Goal: Task Accomplishment & Management: Complete application form

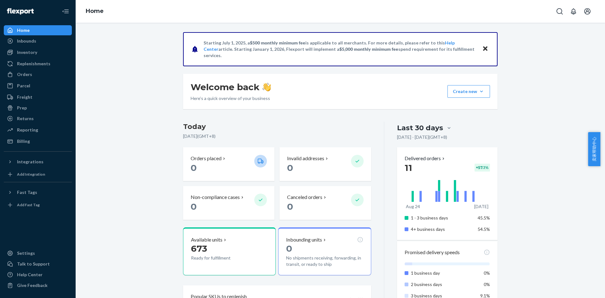
drag, startPoint x: 548, startPoint y: 171, endPoint x: 539, endPoint y: 171, distance: 8.8
click at [201, 163] on p "0" at bounding box center [220, 167] width 59 height 11
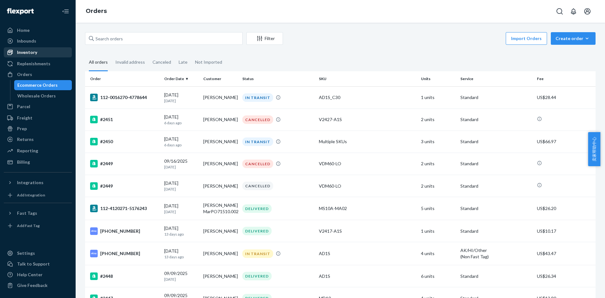
click at [35, 51] on div "Inventory" at bounding box center [27, 52] width 20 height 6
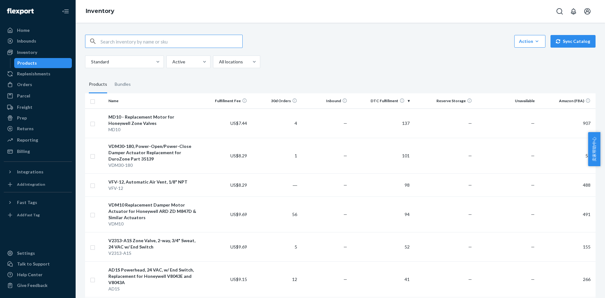
click at [175, 41] on input "text" at bounding box center [172, 41] width 142 height 13
type input "AD1S"
click at [96, 41] on icon "button" at bounding box center [93, 41] width 8 height 13
click at [293, 60] on div "Standard Active All locations" at bounding box center [338, 61] width 506 height 13
click at [33, 86] on div "Orders" at bounding box center [37, 84] width 67 height 9
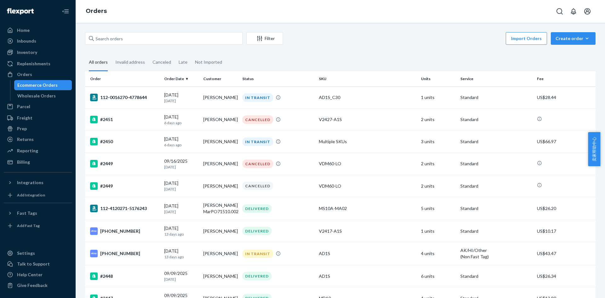
click at [409, 35] on div "Import Orders Create order Ecommerce order Removal order" at bounding box center [441, 39] width 309 height 14
click at [21, 32] on div "Home" at bounding box center [23, 30] width 13 height 6
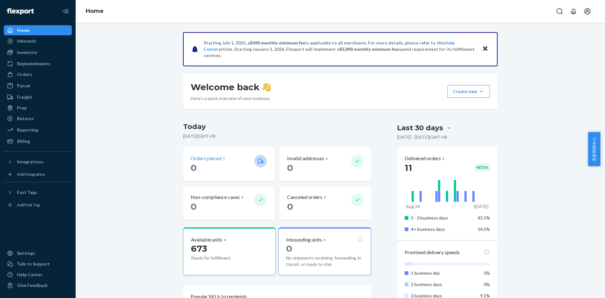
click at [212, 158] on p "Orders placed" at bounding box center [206, 158] width 31 height 7
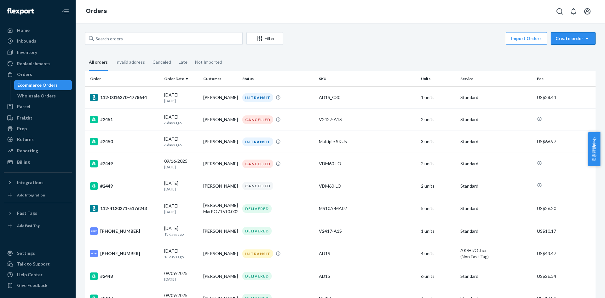
click at [570, 40] on div "Create order" at bounding box center [573, 38] width 35 height 6
click at [566, 56] on span "Ecommerce order" at bounding box center [577, 53] width 39 height 4
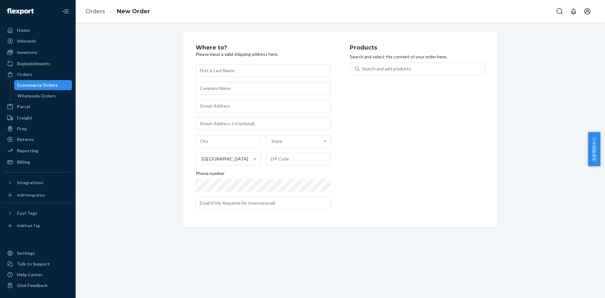
type input "[PERSON_NAME], [PERSON_NAME] Plumbing Sales Inc,, [STREET_ADDRESS][US_STATE][US…"
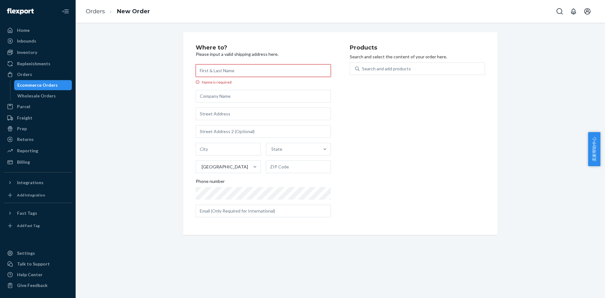
click at [232, 70] on input "Name is required" at bounding box center [263, 70] width 135 height 13
paste input "[PERSON_NAME]"
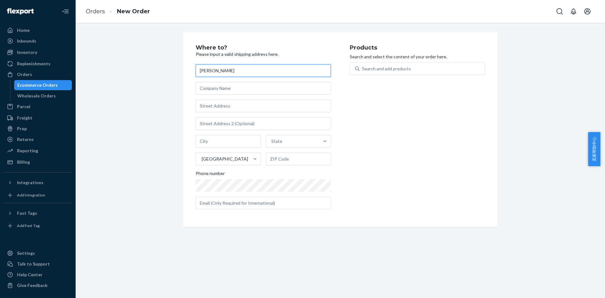
type input "[PERSON_NAME]"
drag, startPoint x: 235, startPoint y: 89, endPoint x: 212, endPoint y: 101, distance: 26.4
click at [235, 89] on input "text" at bounding box center [263, 88] width 135 height 13
paste input "K J Plumbing Sales Inc,"
type input "K J Plumbing Sales Inc,"
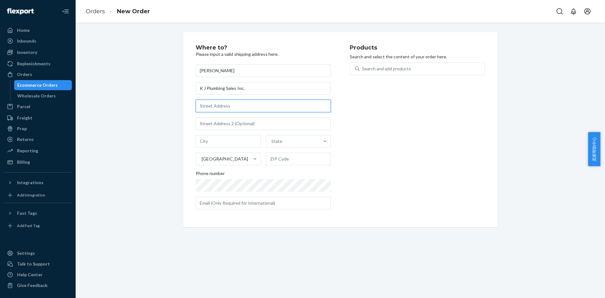
click at [230, 107] on input "text" at bounding box center [263, 106] width 135 height 13
paste input "[STREET_ADDRESS]"
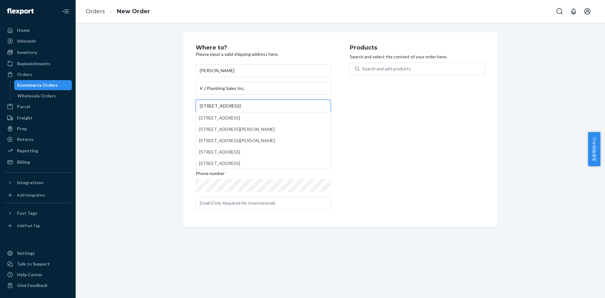
type input "[STREET_ADDRESS]"
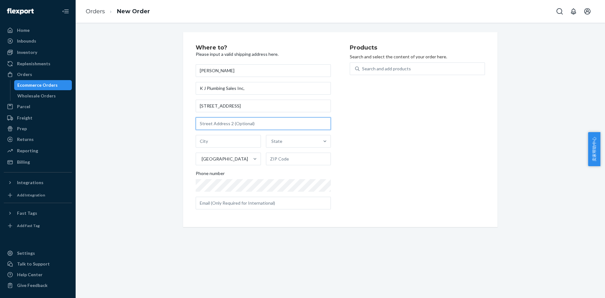
drag, startPoint x: 212, startPoint y: 127, endPoint x: 158, endPoint y: 143, distance: 56.9
click at [212, 127] on input "text" at bounding box center [263, 123] width 135 height 13
paste input "HAVE TO MAKE AN APPOINTMENT"
type input "HAVE TO MAKE AN APPOINTMENT"
click at [200, 148] on div "State [GEOGRAPHIC_DATA]" at bounding box center [263, 150] width 135 height 30
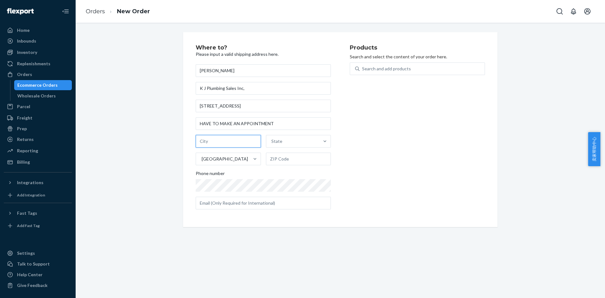
click at [208, 142] on input "text" at bounding box center [228, 141] width 65 height 13
paste input "[US_STATE]"
type input "[US_STATE]"
click at [289, 140] on div "State" at bounding box center [292, 141] width 53 height 13
click at [272, 140] on input "option [US_STATE] focused, 1 of 59. 59 results available. Use Up and Down to ch…" at bounding box center [271, 141] width 1 height 6
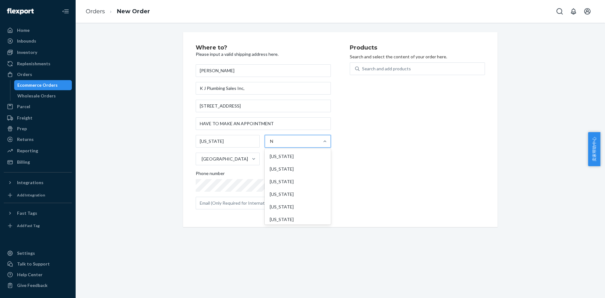
type input "NY"
click at [283, 153] on div "[US_STATE]" at bounding box center [298, 156] width 64 height 13
click at [277, 144] on input "NY" at bounding box center [273, 141] width 7 height 6
click at [295, 161] on input "text" at bounding box center [298, 159] width 65 height 13
type input "10921"
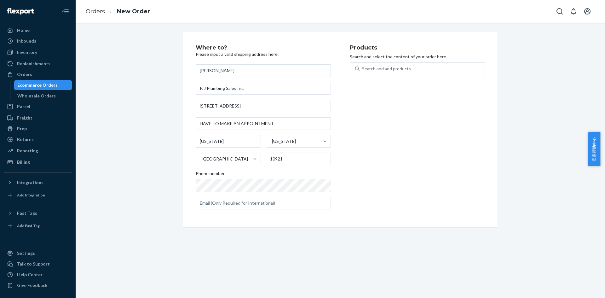
click at [396, 178] on div "Products Search and select the content of your order here. Search and add produ…" at bounding box center [417, 130] width 135 height 170
click at [389, 69] on div "Search and add products" at bounding box center [386, 69] width 49 height 6
click at [363, 69] on input "Search and add products" at bounding box center [362, 69] width 1 height 6
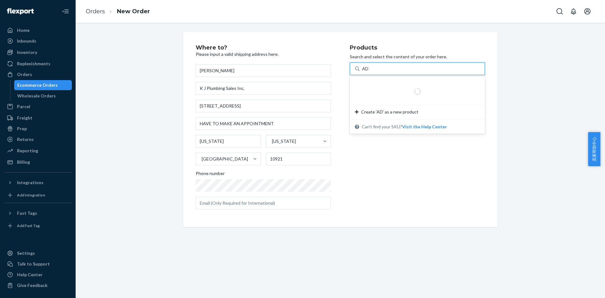
type input "AD1S"
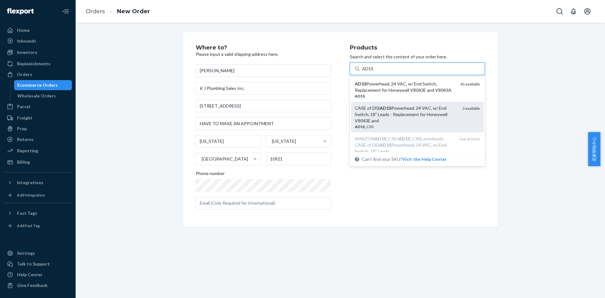
click at [395, 122] on div "CASE of (30) AD1S Powerhead, 24 VAC, w/ End Switch, 18" Leads - Replacement for…" at bounding box center [406, 114] width 103 height 19
click at [374, 72] on input "AD1S" at bounding box center [368, 69] width 12 height 6
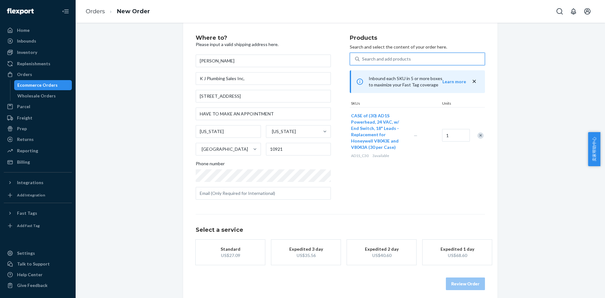
scroll to position [15, 0]
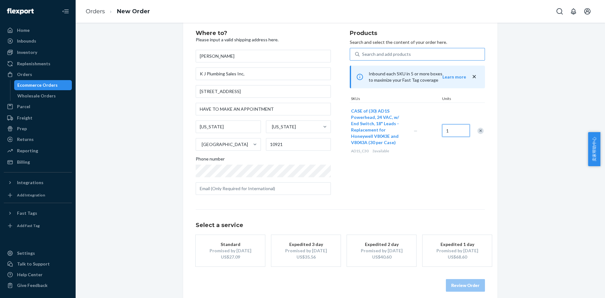
click at [459, 131] on input "1" at bounding box center [456, 130] width 28 height 13
click at [507, 165] on div "Where to? Please input a valid shipping address here. [PERSON_NAME] [PERSON_NAM…" at bounding box center [340, 161] width 520 height 287
click at [450, 131] on input "3" at bounding box center [456, 130] width 28 height 13
click at [504, 193] on div "Where to? Please input a valid shipping address here. [PERSON_NAME] [PERSON_NAM…" at bounding box center [340, 161] width 520 height 287
click at [448, 130] on input "1" at bounding box center [456, 130] width 28 height 13
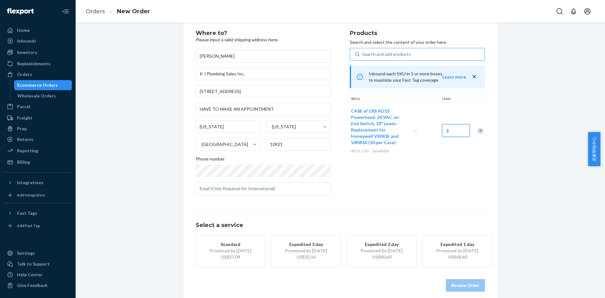
type input "3"
click at [537, 178] on div "Where to? Please input a valid shipping address here. [PERSON_NAME] [PERSON_NAM…" at bounding box center [340, 161] width 520 height 287
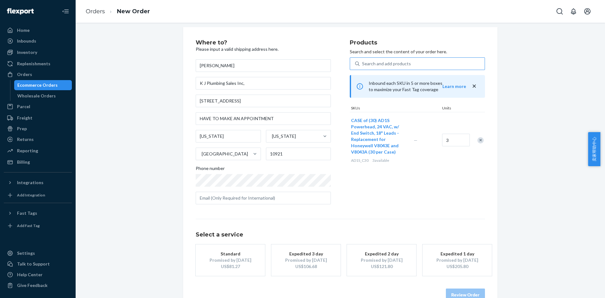
scroll to position [0, 0]
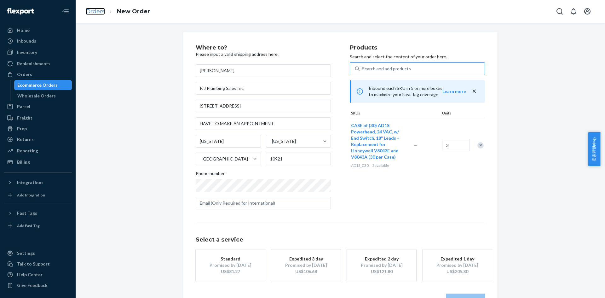
click at [96, 14] on link "Orders" at bounding box center [95, 11] width 19 height 7
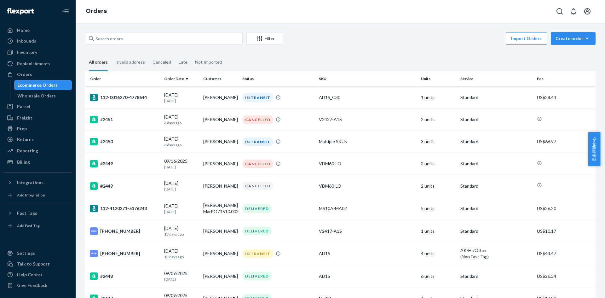
drag, startPoint x: 399, startPoint y: 32, endPoint x: 399, endPoint y: 37, distance: 5.0
click at [399, 33] on div "Import Orders Create order Ecommerce order Removal order" at bounding box center [441, 39] width 309 height 14
click at [26, 149] on div "Reporting" at bounding box center [27, 151] width 21 height 6
